Goal: Task Accomplishment & Management: Use online tool/utility

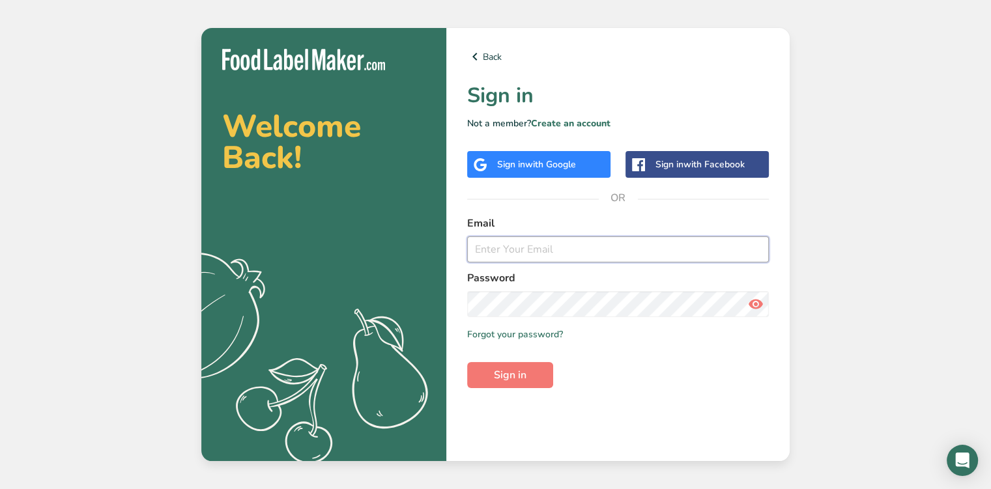
click at [514, 244] on input "email" at bounding box center [618, 250] width 302 height 26
type input "[EMAIL_ADDRESS][DOMAIN_NAME]"
click at [530, 371] on button "Sign in" at bounding box center [510, 375] width 86 height 26
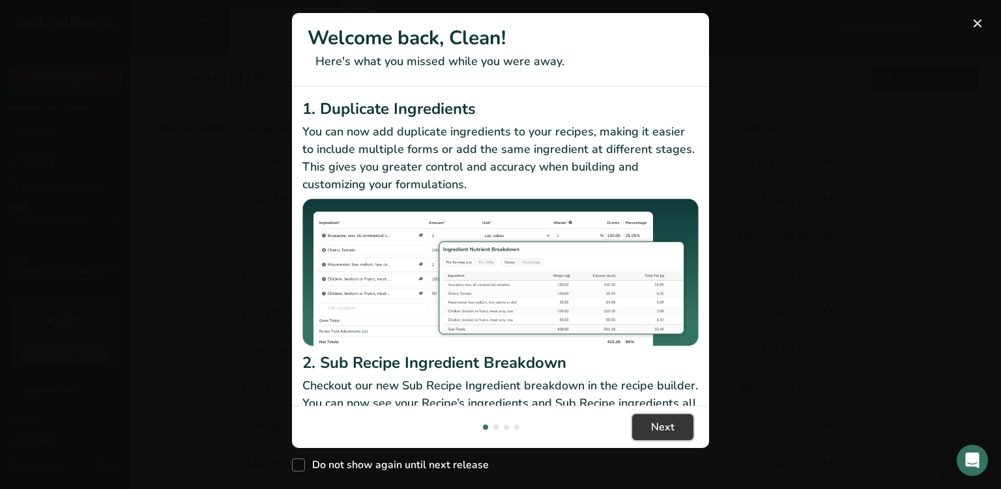
click at [658, 427] on span "Next" at bounding box center [662, 428] width 23 height 16
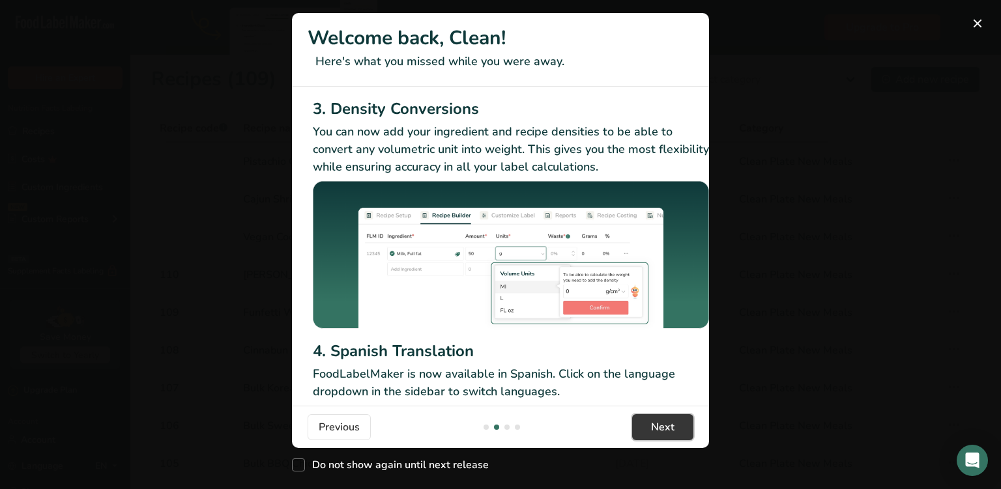
click at [658, 427] on span "Next" at bounding box center [662, 428] width 23 height 16
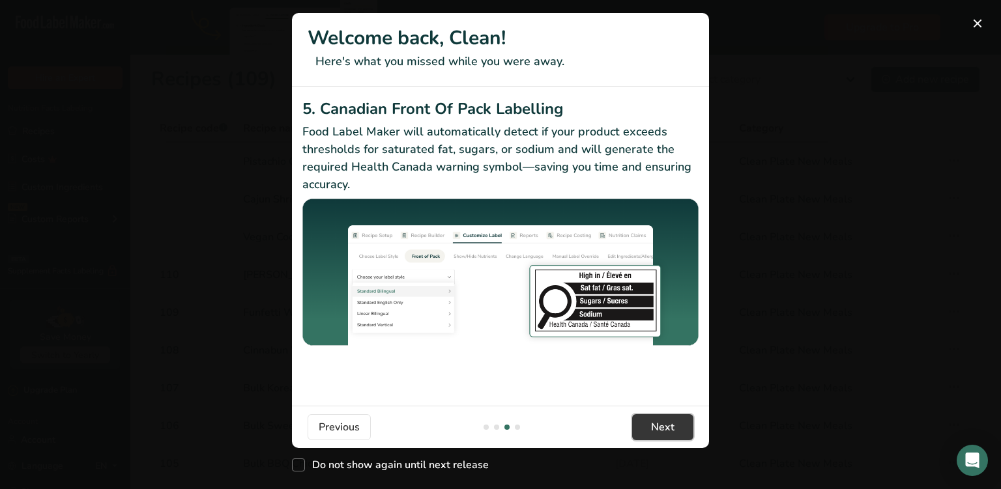
click at [658, 427] on span "Next" at bounding box center [662, 428] width 23 height 16
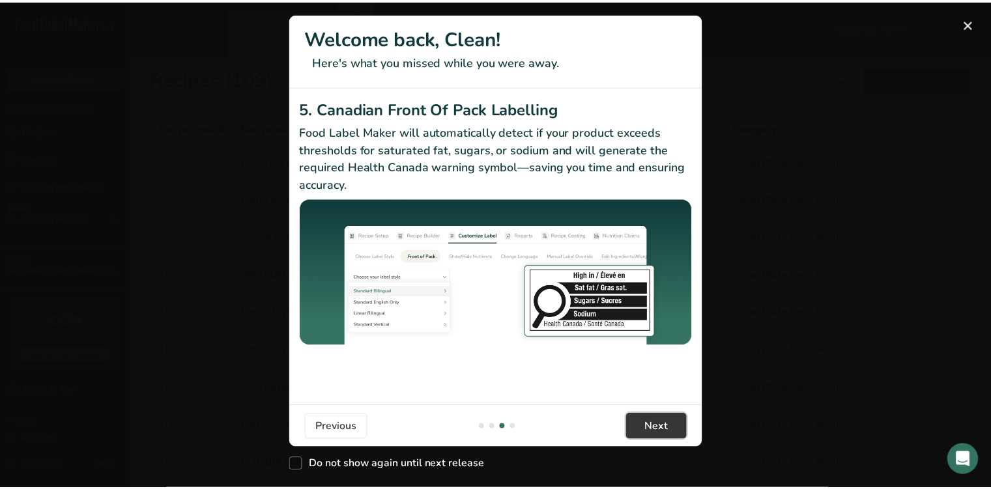
scroll to position [0, 1241]
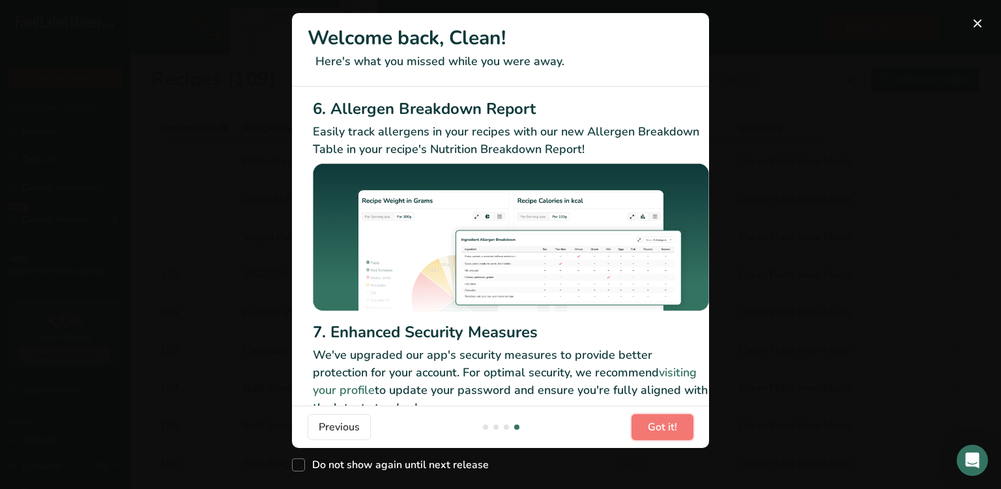
click at [658, 427] on span "Got it!" at bounding box center [662, 428] width 29 height 16
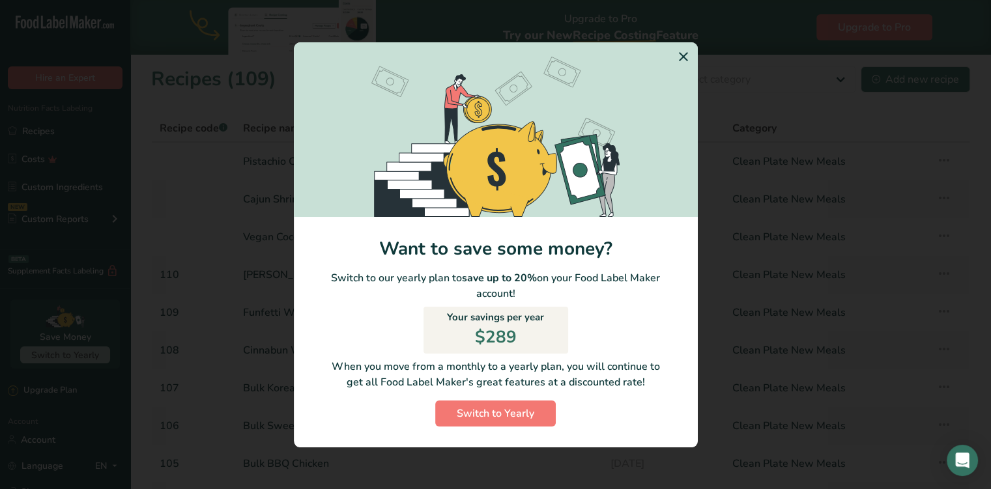
click at [681, 50] on icon "Switch to Yearly Modal" at bounding box center [684, 56] width 16 height 23
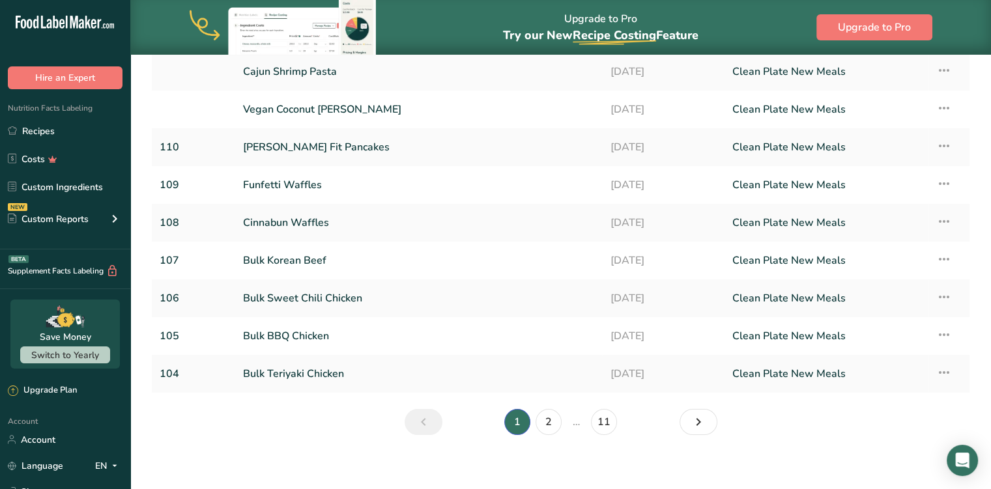
scroll to position [136, 0]
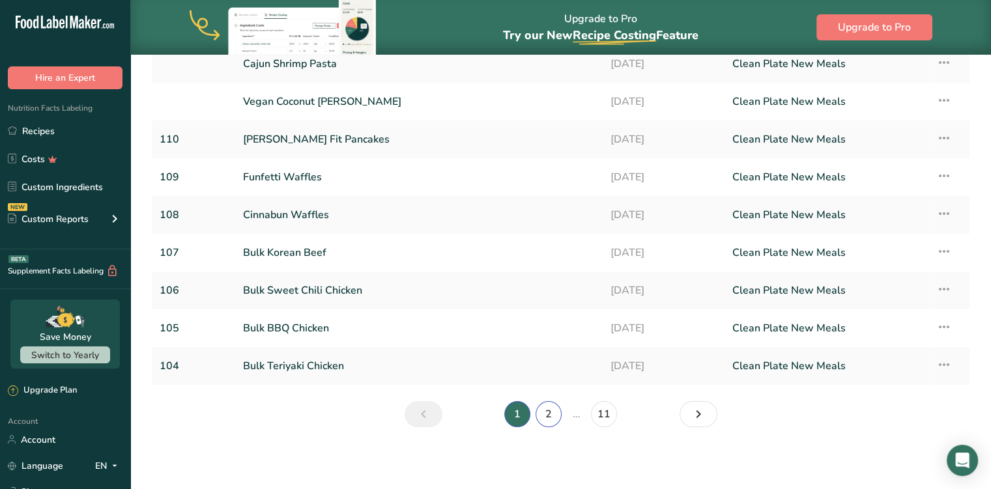
click at [547, 411] on link "2" at bounding box center [549, 414] width 26 height 26
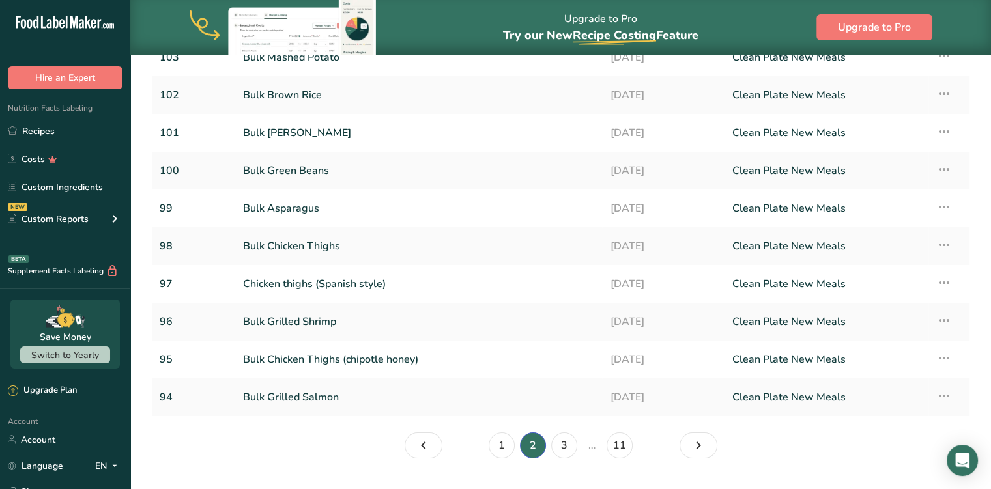
scroll to position [136, 0]
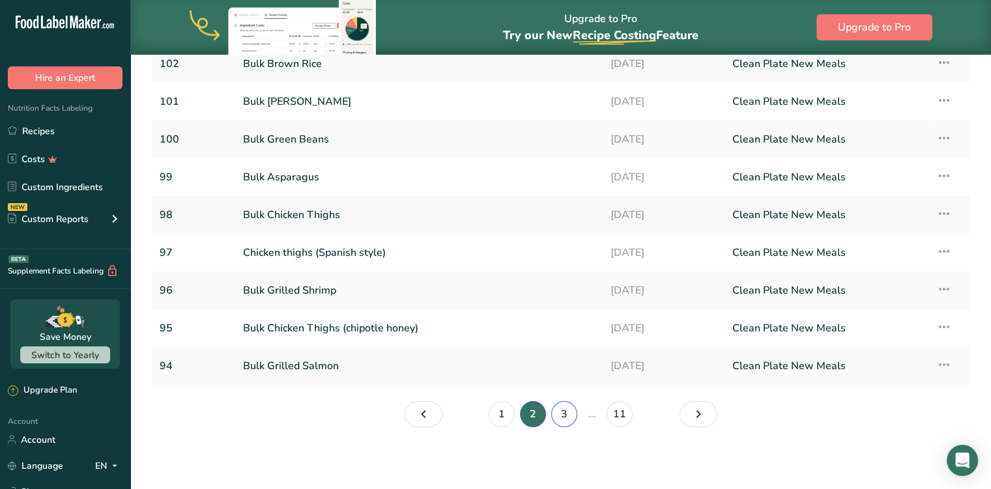
click at [564, 418] on link "3" at bounding box center [564, 414] width 26 height 26
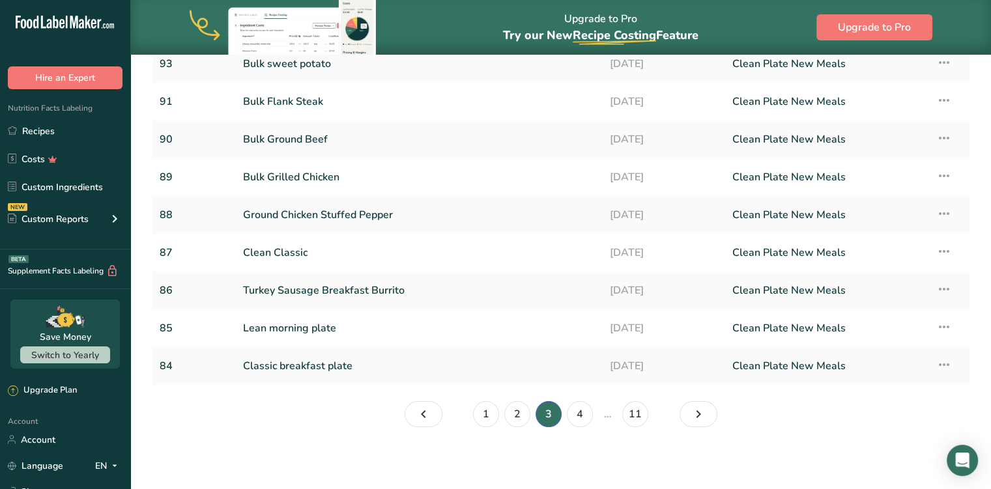
click at [449, 255] on link "Clean Classic" at bounding box center [418, 252] width 351 height 27
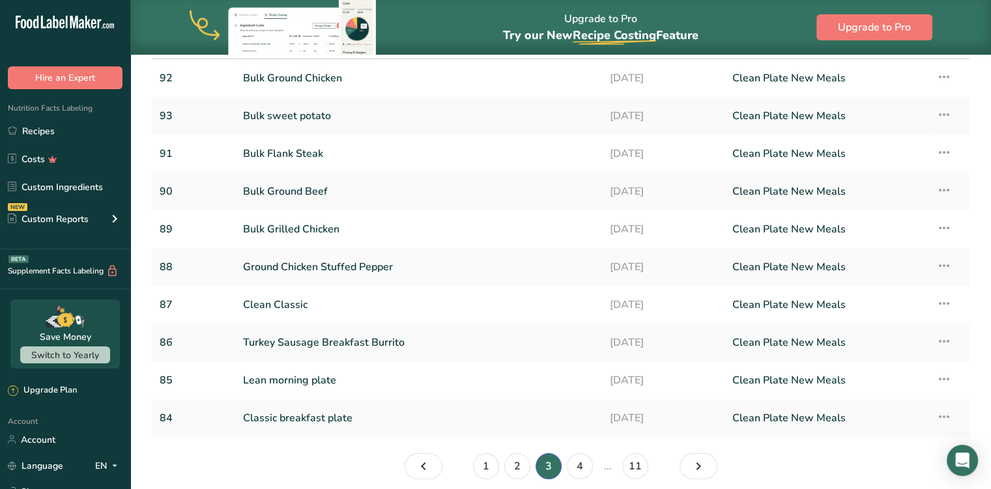
scroll to position [136, 0]
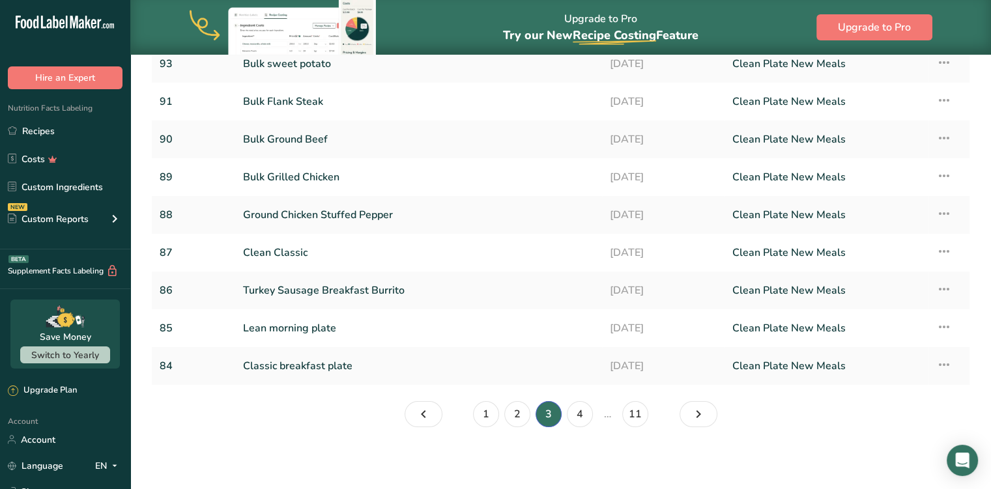
click at [317, 370] on link "Classic breakfast plate" at bounding box center [418, 366] width 351 height 27
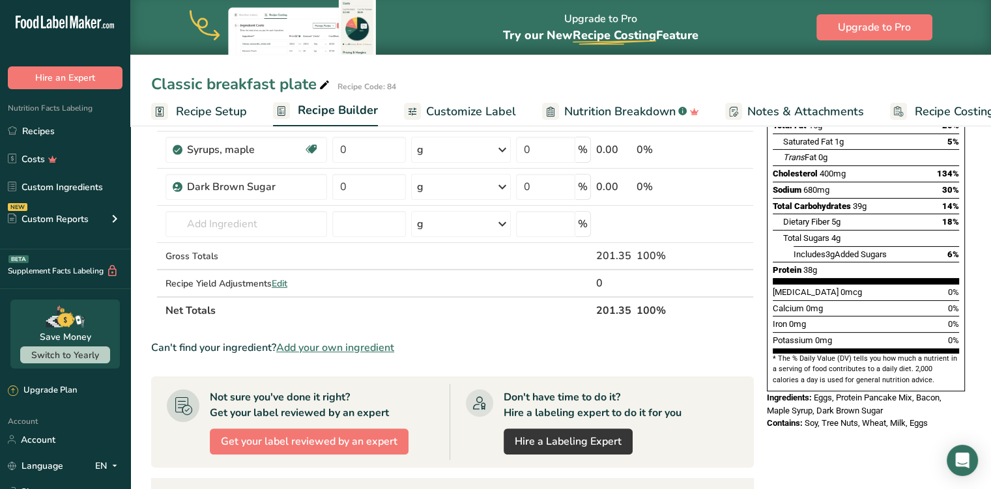
scroll to position [202, 0]
click at [48, 143] on link "Recipes" at bounding box center [65, 131] width 130 height 25
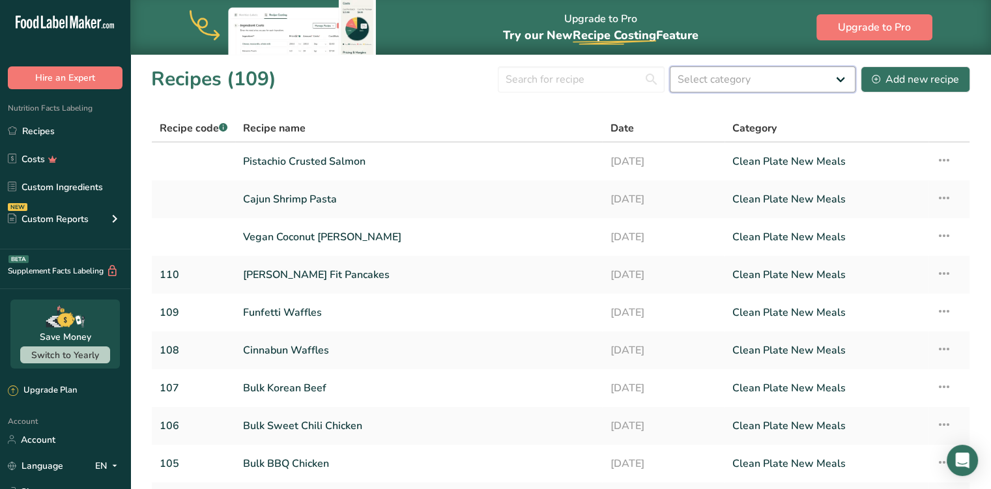
click at [807, 78] on select "Select category All Baked Goods [GEOGRAPHIC_DATA] Breakfast Clean Plate menu Cl…" at bounding box center [763, 79] width 186 height 26
select select "1727"
click at [671, 66] on select "Select category All Baked Goods [GEOGRAPHIC_DATA] Breakfast Clean Plate menu Cl…" at bounding box center [763, 79] width 186 height 26
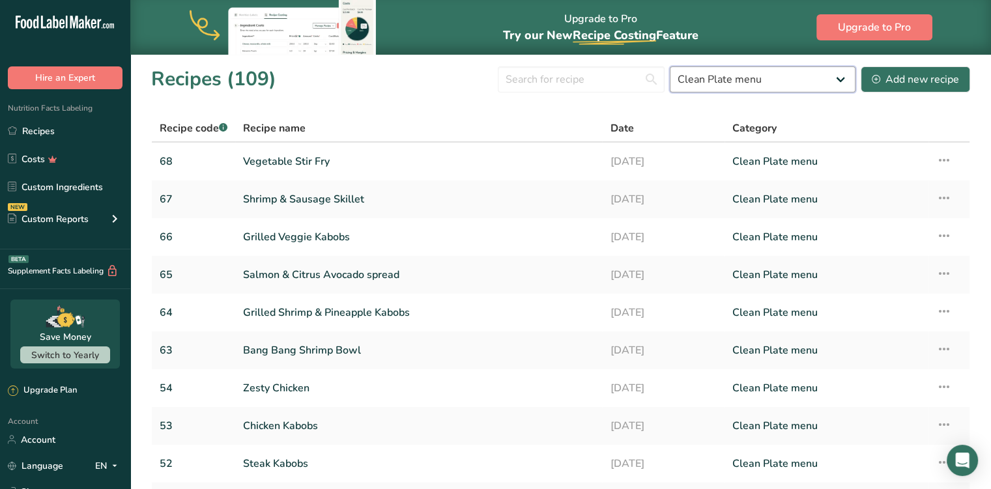
click at [774, 83] on select "All Baked Goods [GEOGRAPHIC_DATA] Breakfast Clean Plate menu Clean Plate New Me…" at bounding box center [763, 79] width 186 height 26
select select
click at [671, 66] on select "All Baked Goods [GEOGRAPHIC_DATA] Breakfast Clean Plate menu Clean Plate New Me…" at bounding box center [763, 79] width 186 height 26
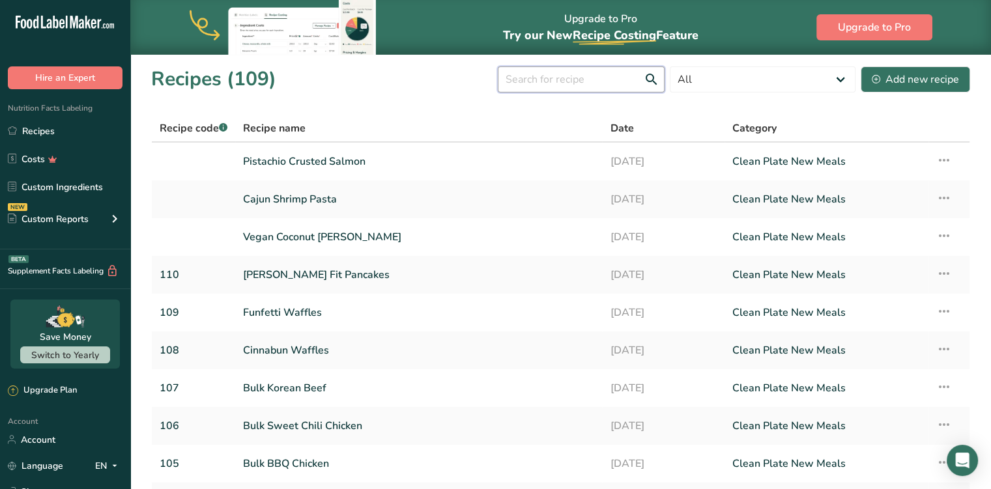
click at [571, 78] on input "text" at bounding box center [581, 79] width 167 height 26
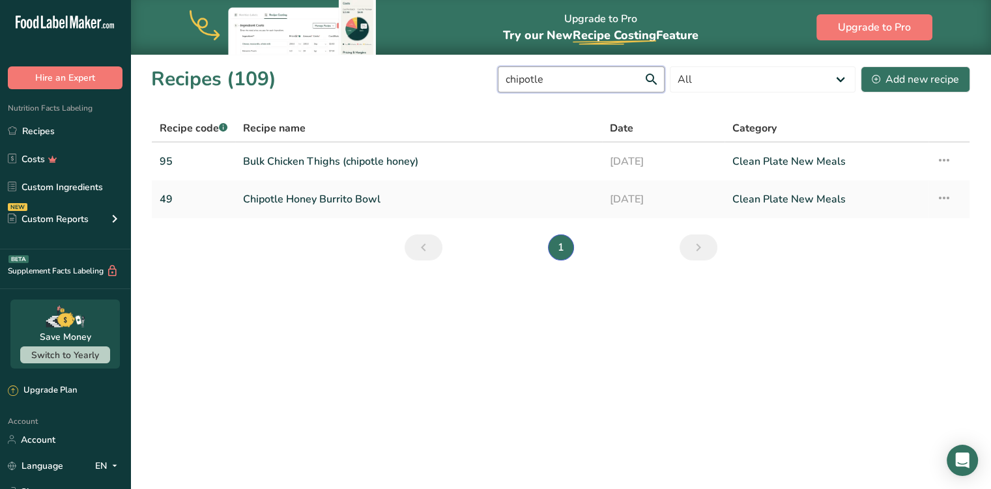
type input "chipotle"
click at [426, 200] on link "Chipotle Honey Burrito Bowl" at bounding box center [418, 199] width 351 height 27
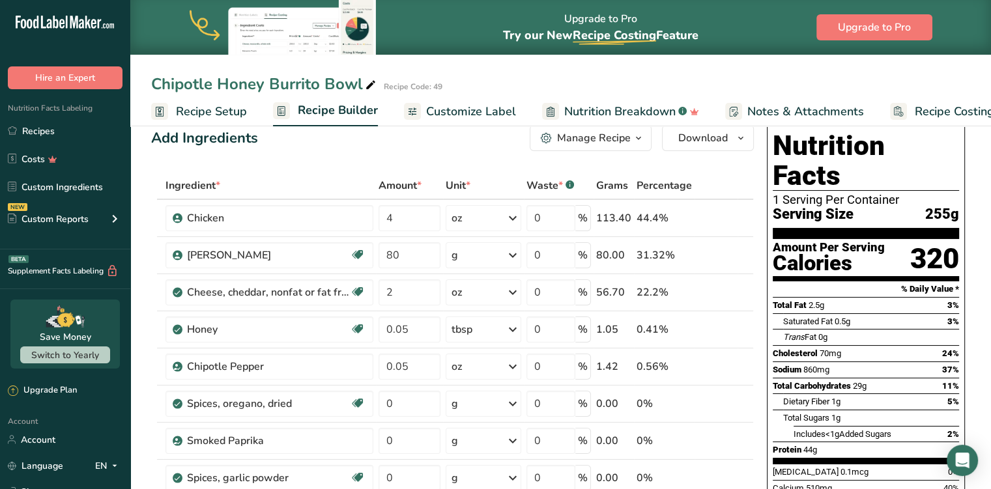
scroll to position [21, 0]
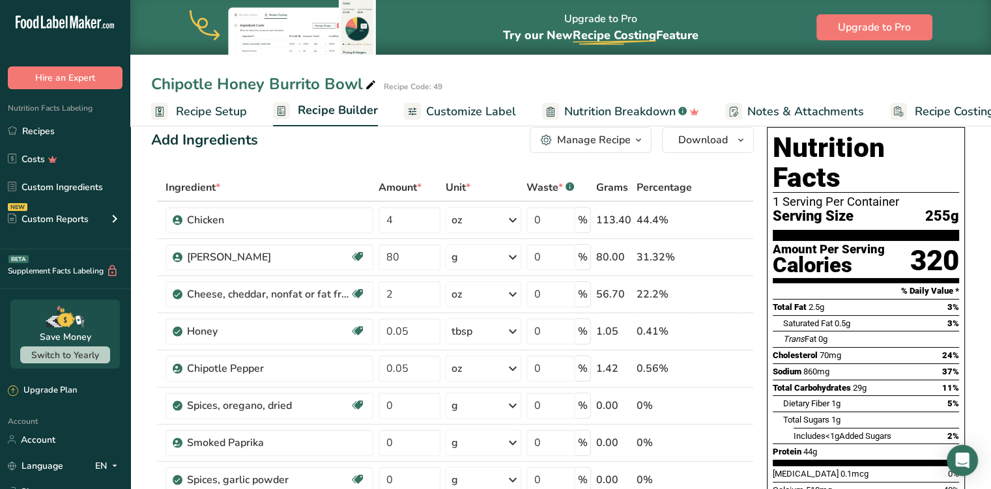
click at [80, 123] on link "Recipes" at bounding box center [65, 131] width 130 height 25
